Goal: Check status

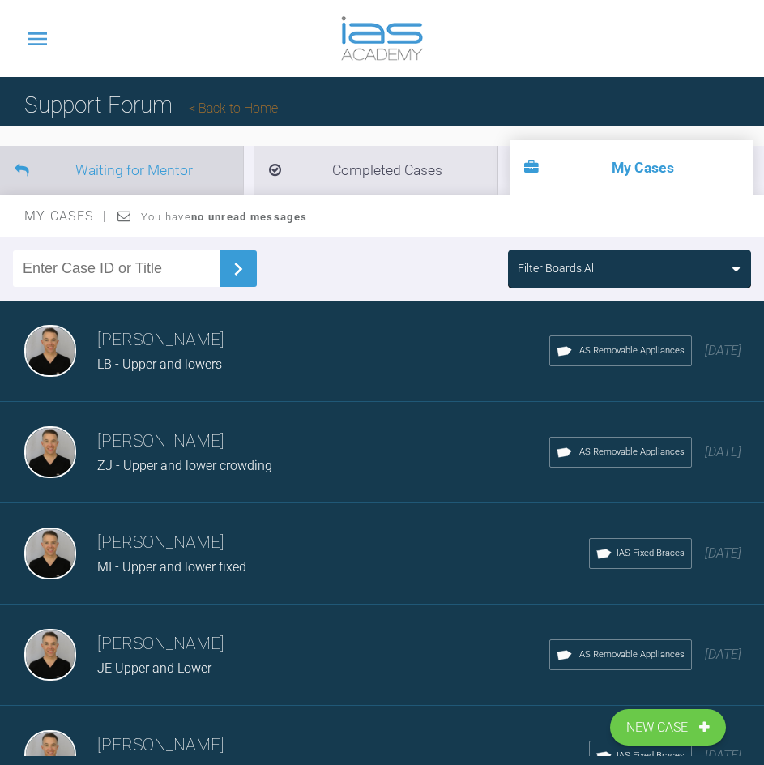
click at [116, 170] on li "Waiting for Mentor" at bounding box center [121, 170] width 243 height 49
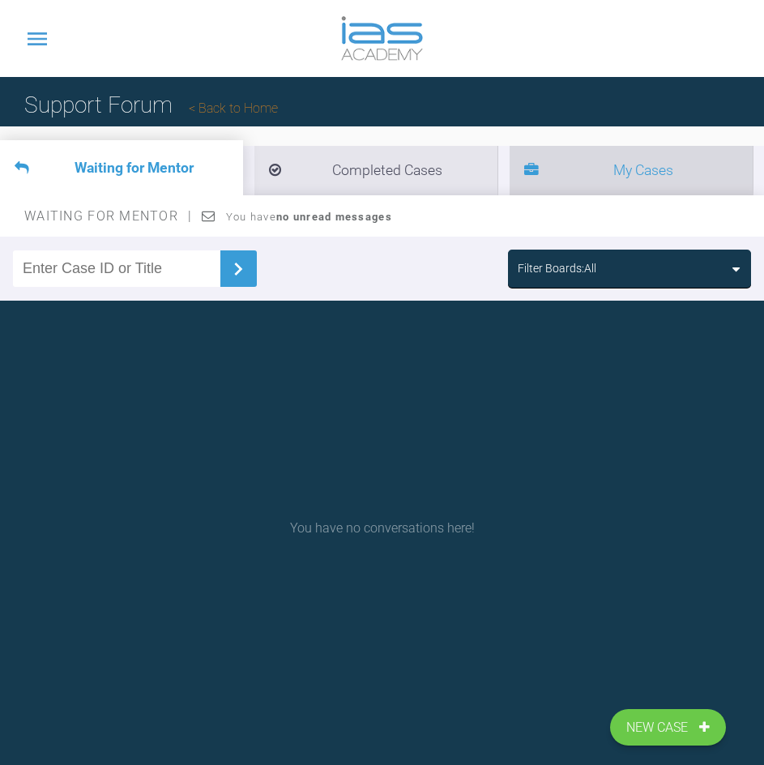
click at [563, 153] on li "My Cases" at bounding box center [631, 170] width 243 height 49
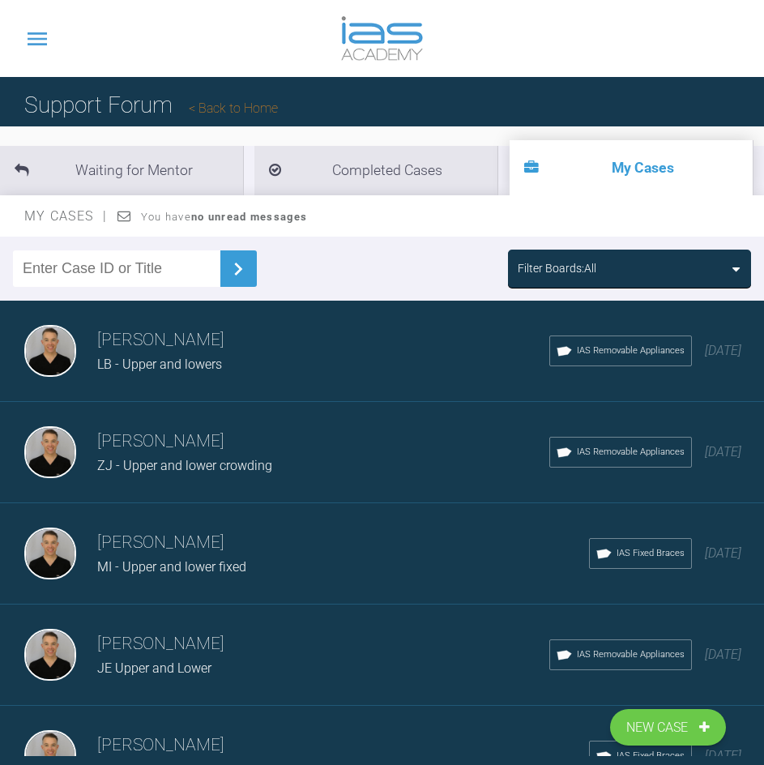
click at [243, 357] on div "LB - Upper and lowers" at bounding box center [323, 364] width 452 height 21
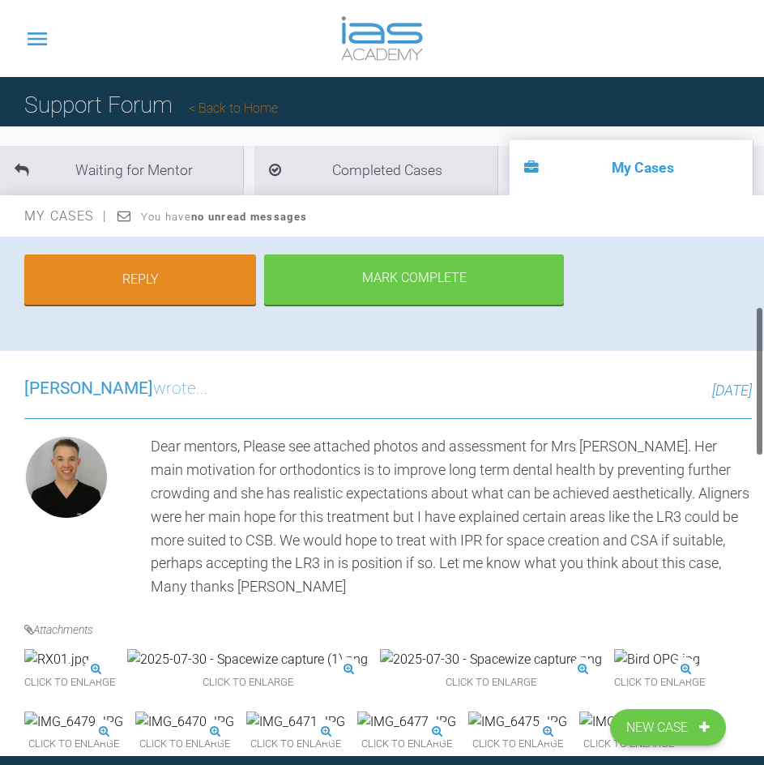
scroll to position [162, 0]
